Goal: Task Accomplishment & Management: Manage account settings

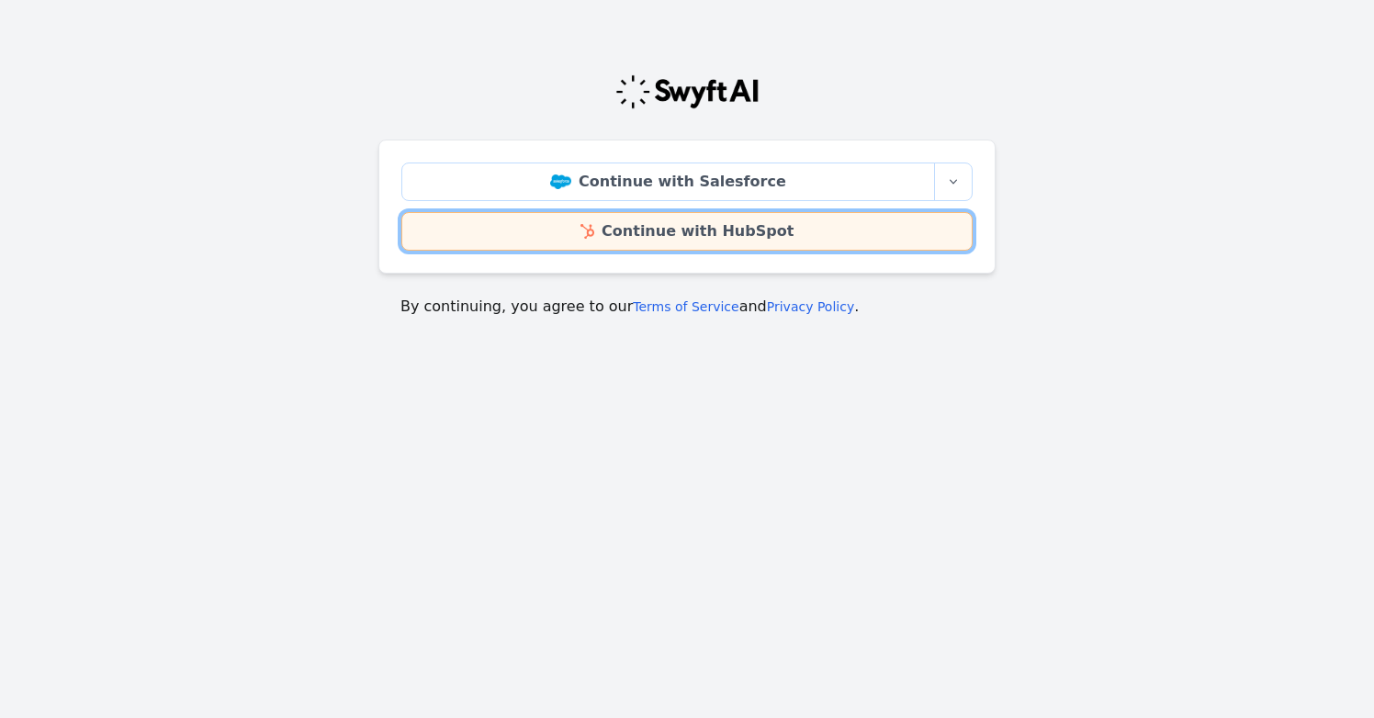
click at [908, 232] on link "Continue with HubSpot" at bounding box center [686, 231] width 571 height 39
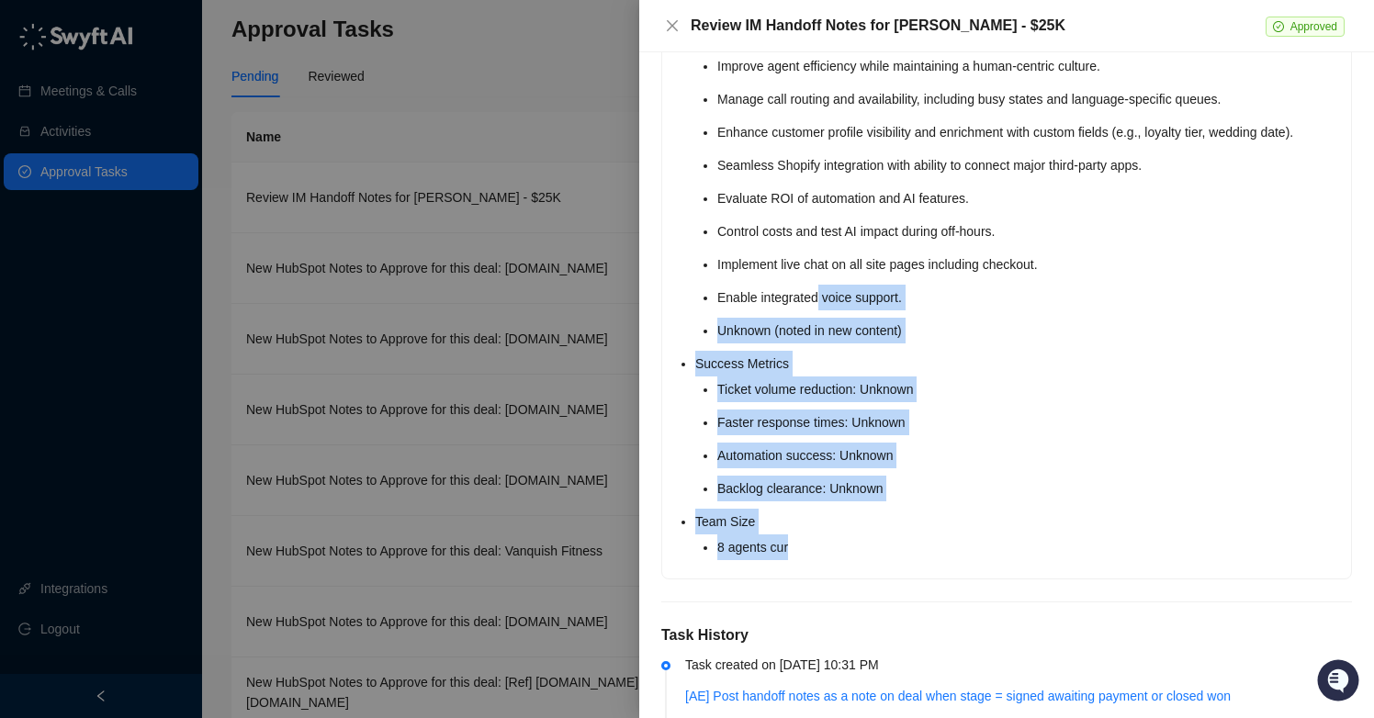
scroll to position [2425, 0]
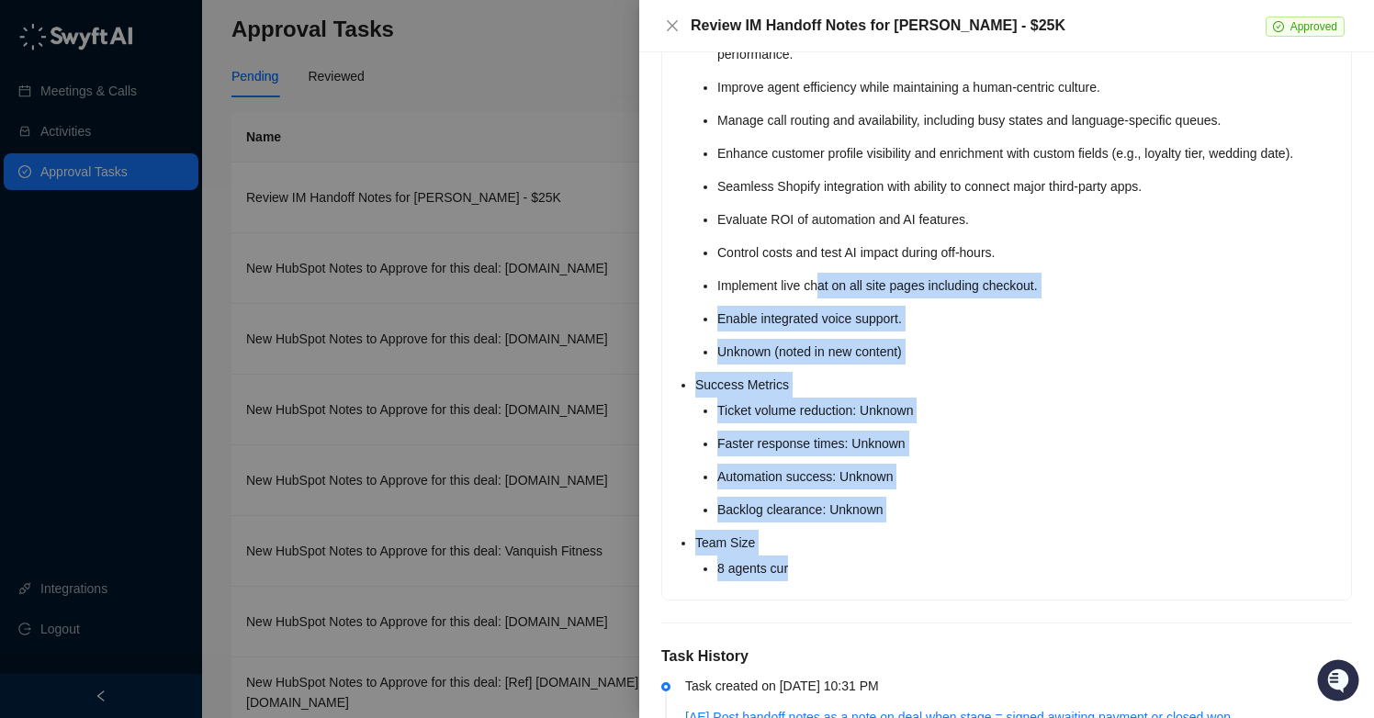
drag, startPoint x: 848, startPoint y: 456, endPoint x: 819, endPoint y: 321, distance: 138.2
click at [766, 490] on li "Automation success: Unknown" at bounding box center [1029, 477] width 623 height 26
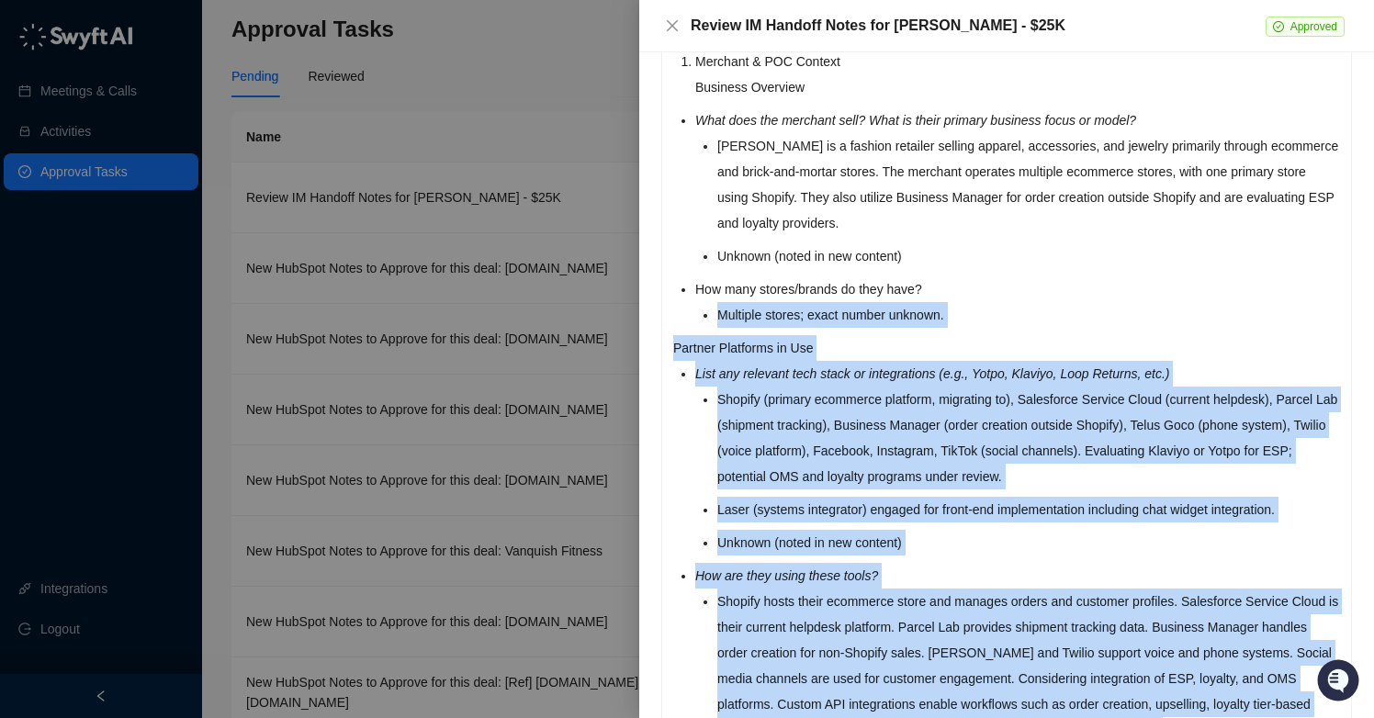
drag, startPoint x: 767, startPoint y: 595, endPoint x: 708, endPoint y: 289, distance: 311.5
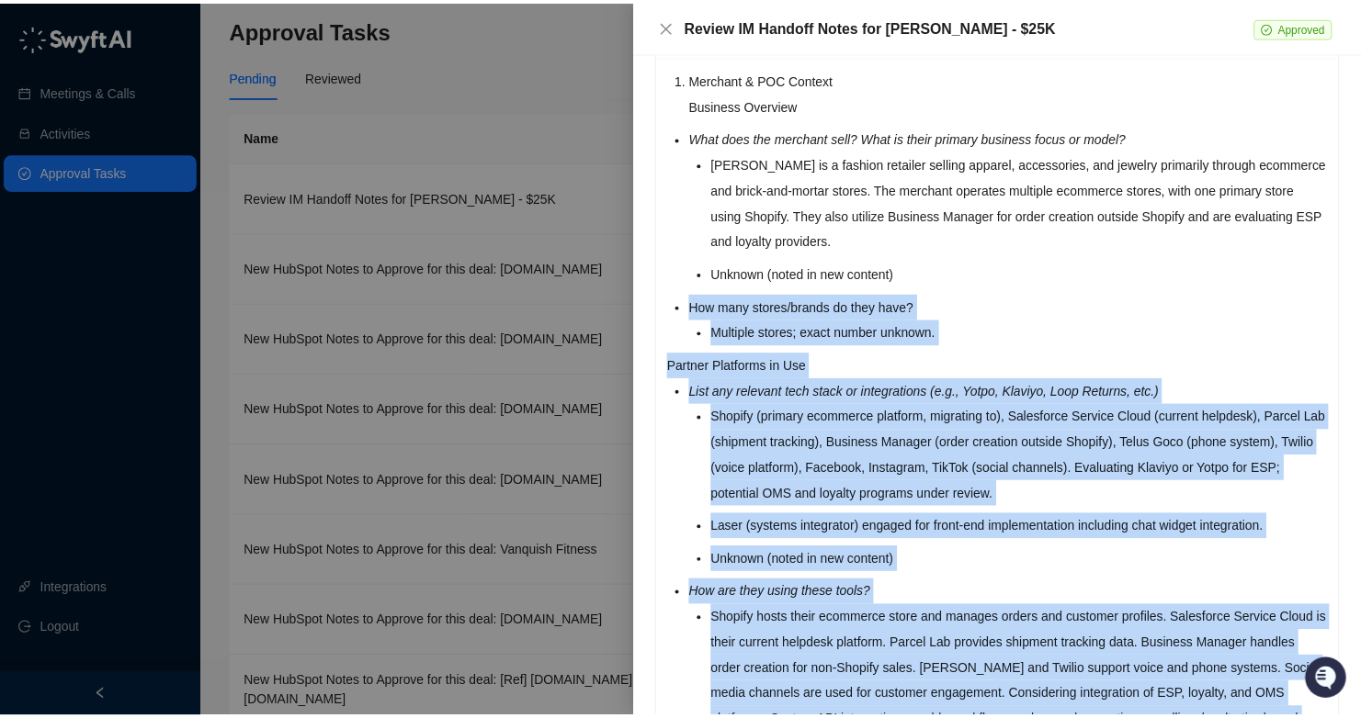
scroll to position [131, 0]
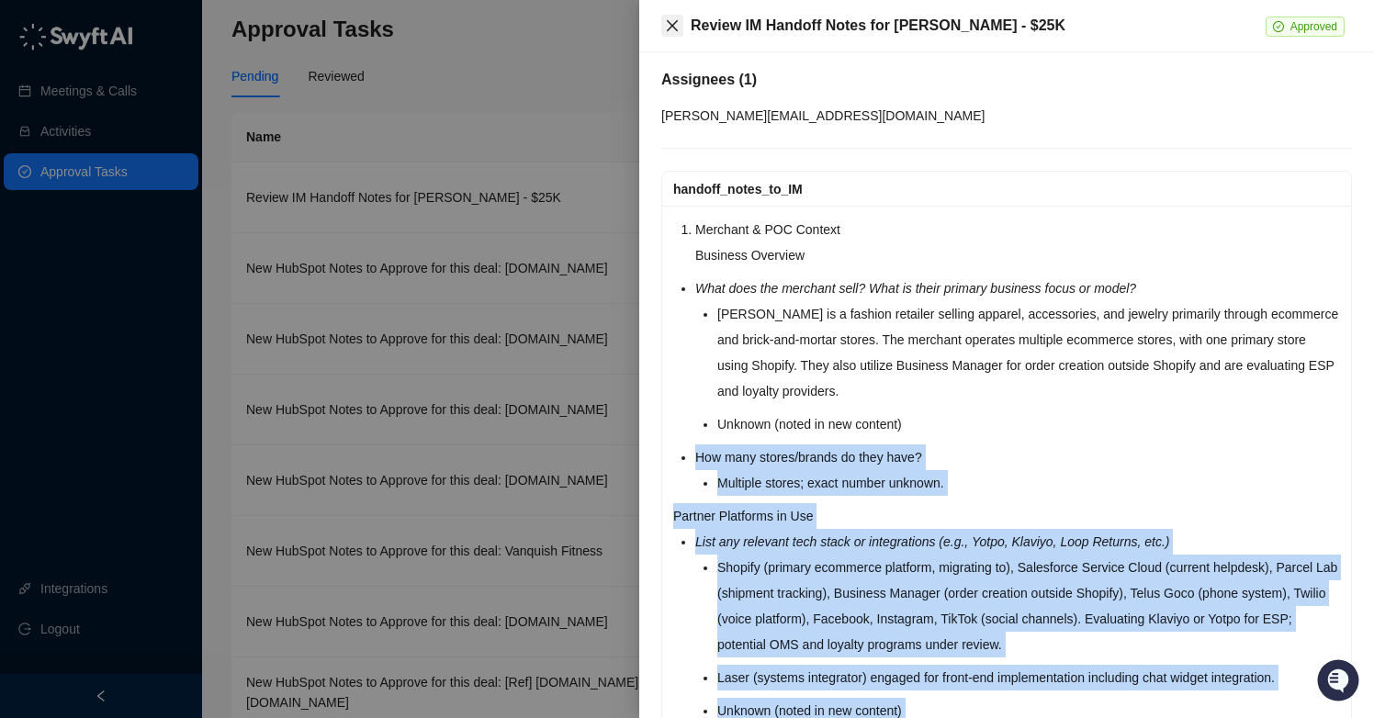
click at [670, 28] on icon "close" at bounding box center [672, 25] width 11 height 11
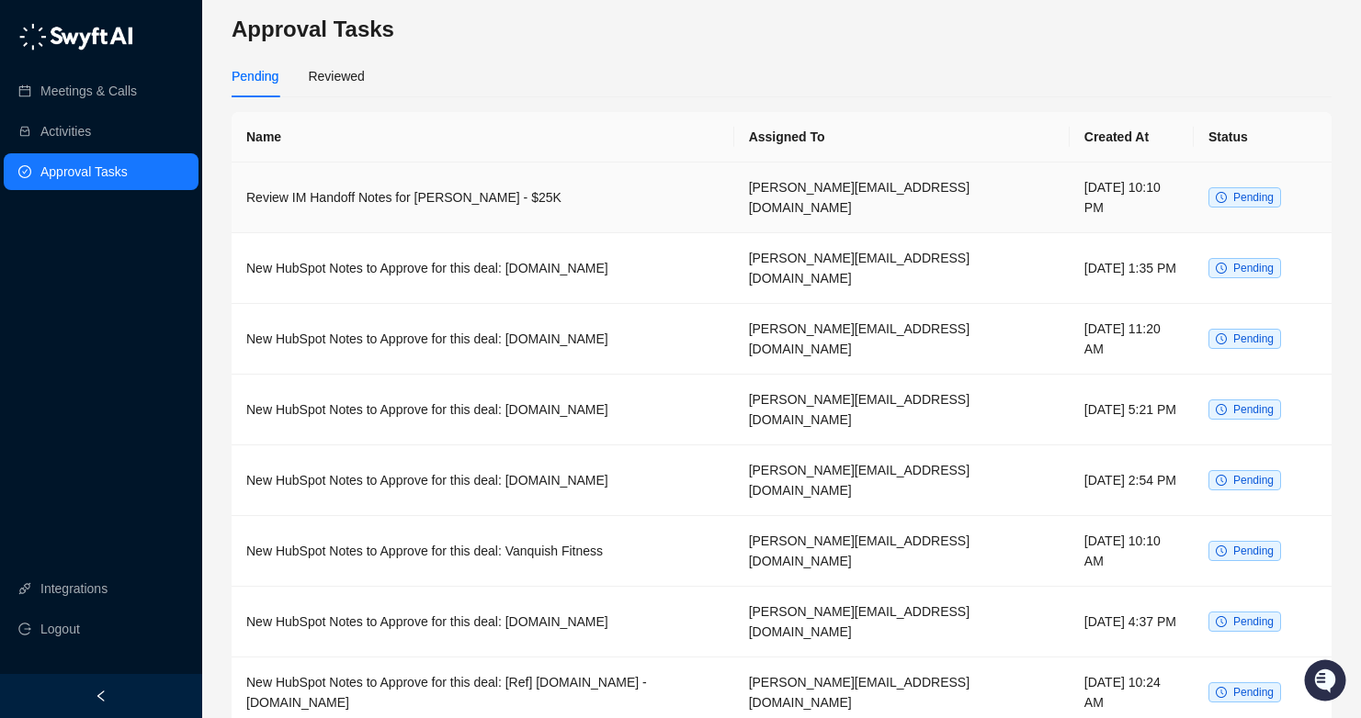
click at [654, 183] on td "Review IM Handoff Notes for Ardene - $25K" at bounding box center [483, 198] width 503 height 71
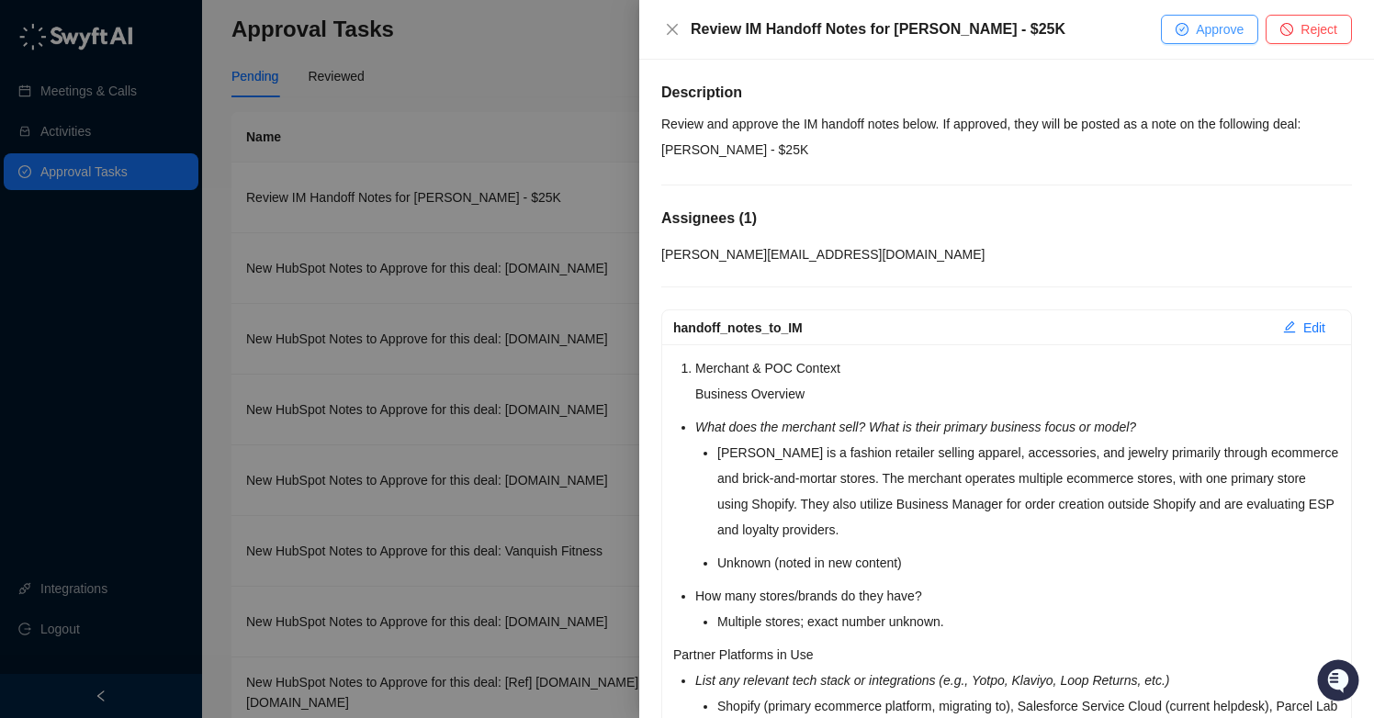
click at [1212, 31] on span "Approve" at bounding box center [1220, 29] width 48 height 20
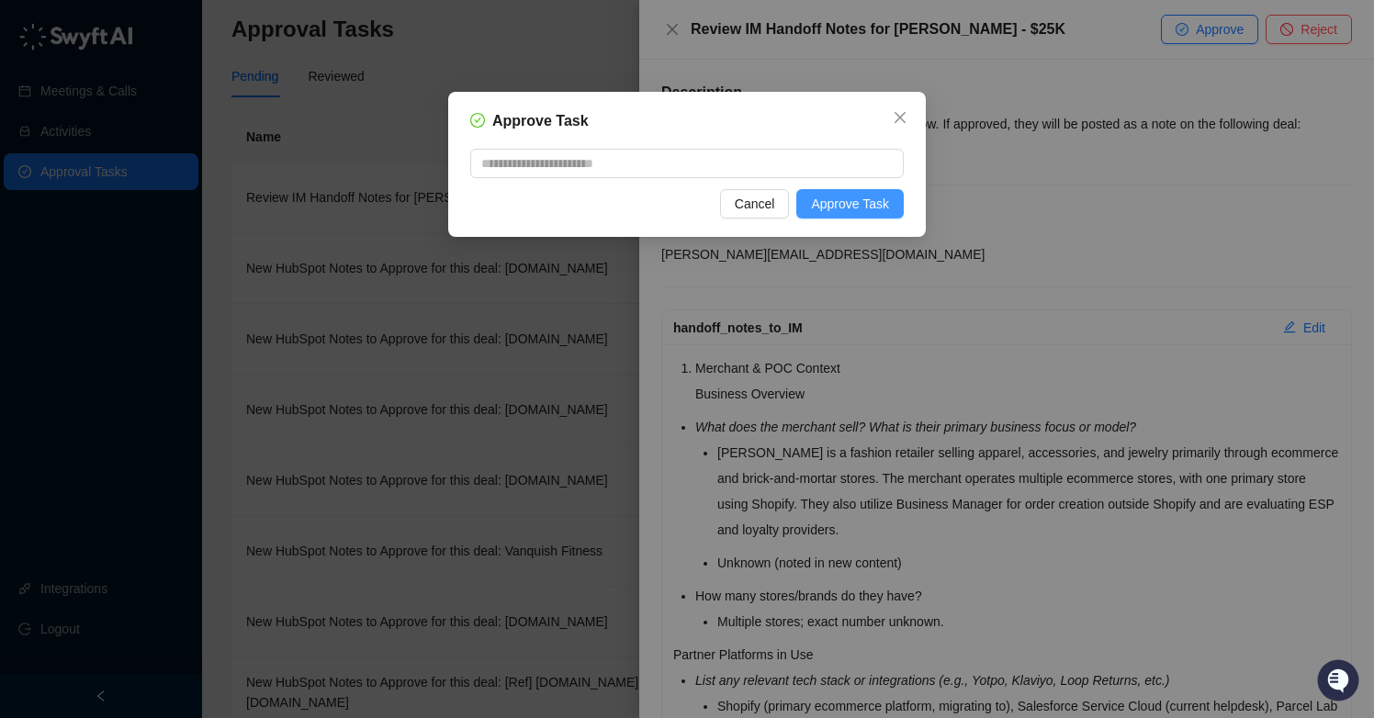
click at [874, 203] on span "Approve Task" at bounding box center [850, 204] width 78 height 20
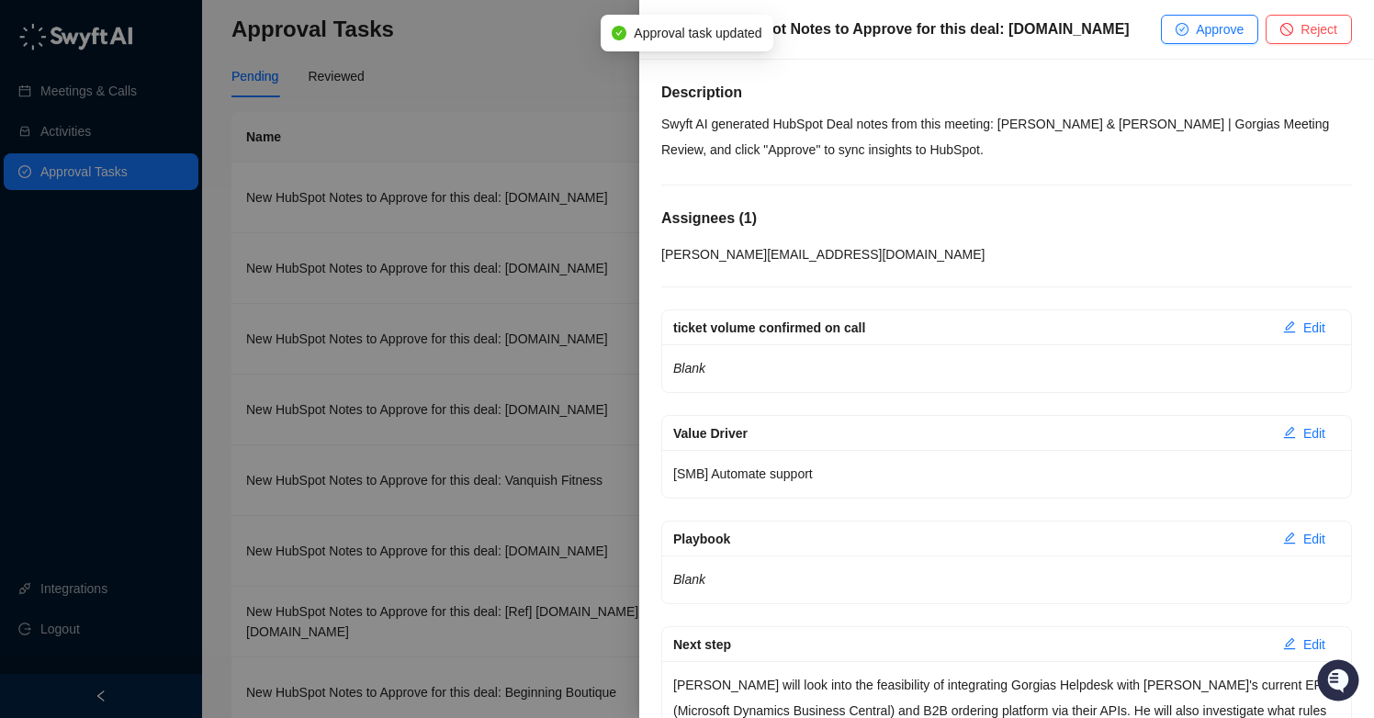
click at [544, 123] on div at bounding box center [687, 359] width 1374 height 718
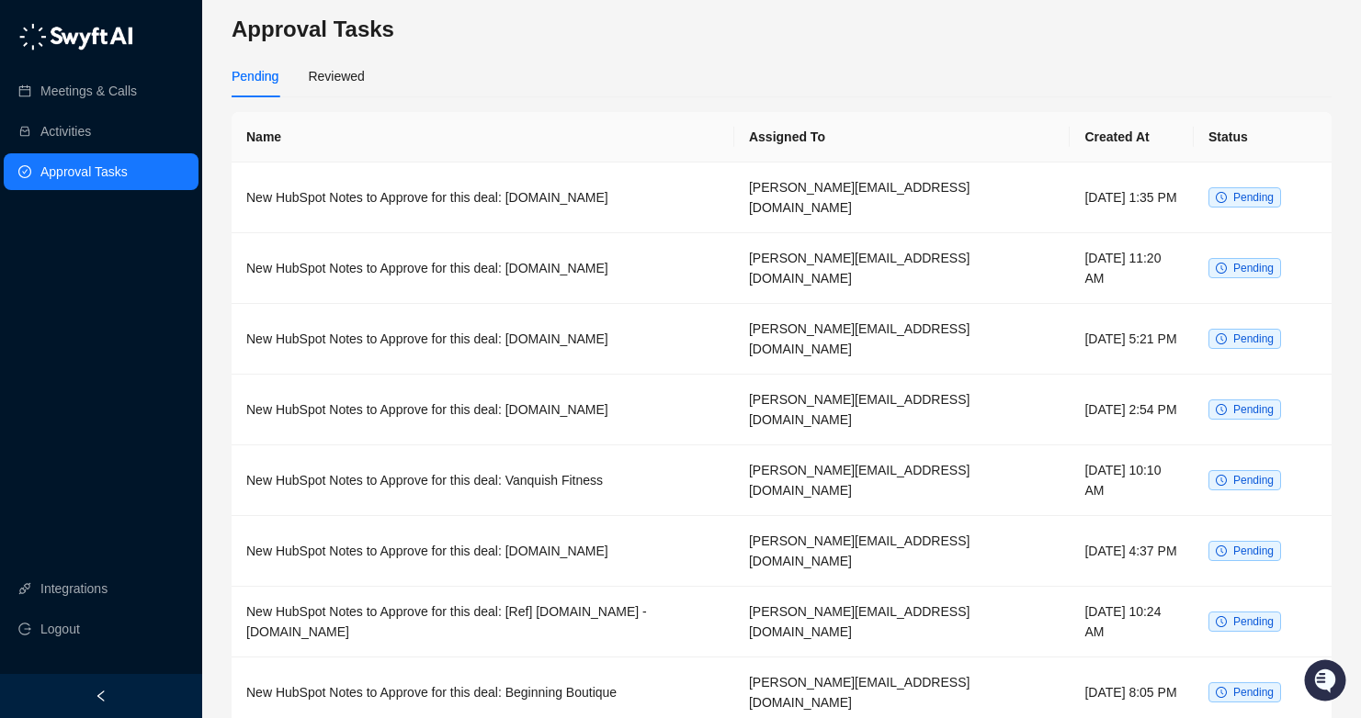
scroll to position [28, 0]
